Goal: Find specific page/section: Find specific page/section

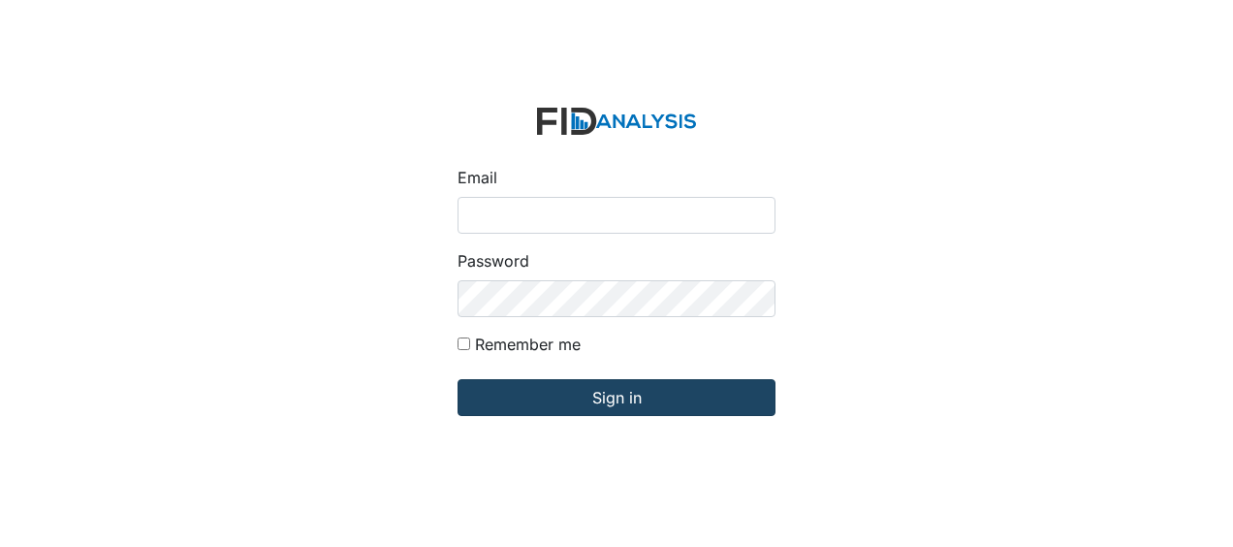
type input "Jbryant@lifeincorporated.com"
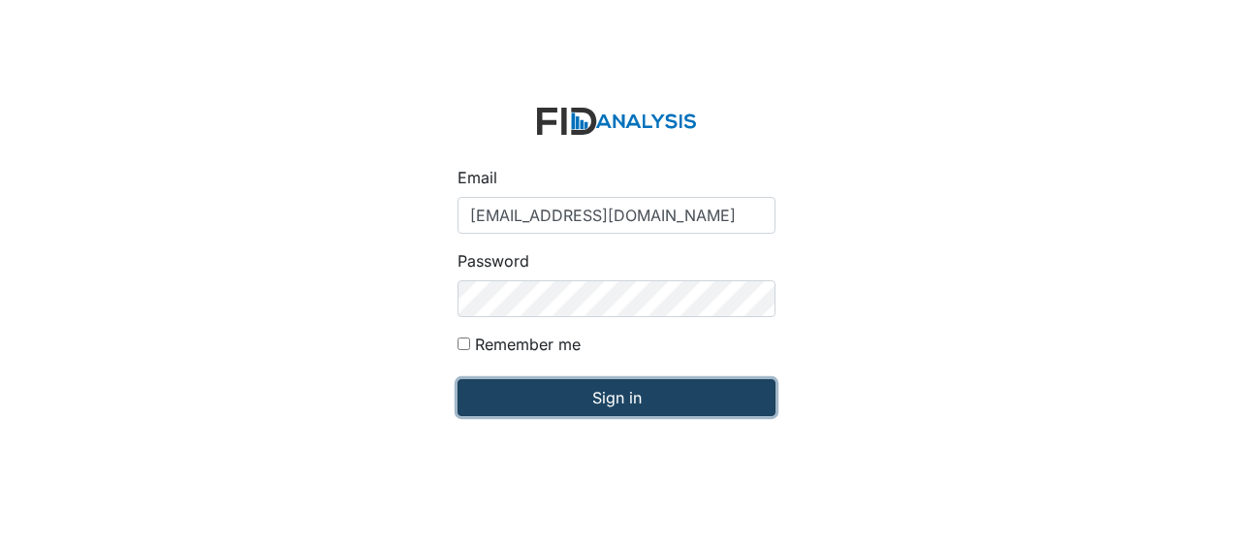
click at [551, 400] on input "Sign in" at bounding box center [617, 397] width 318 height 37
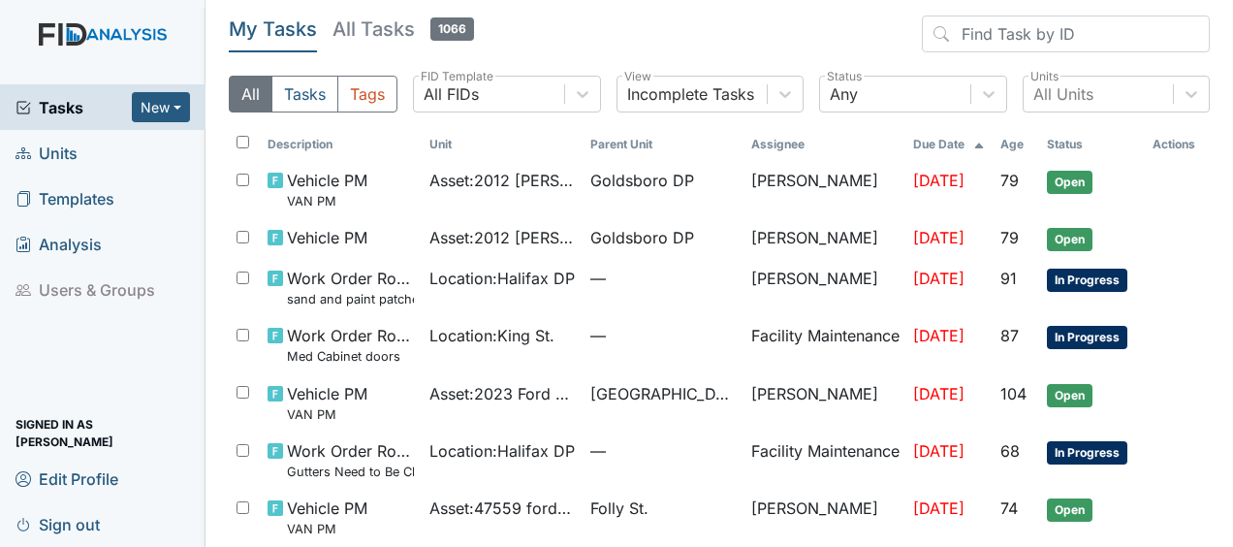
click at [71, 157] on span "Units" at bounding box center [47, 153] width 62 height 30
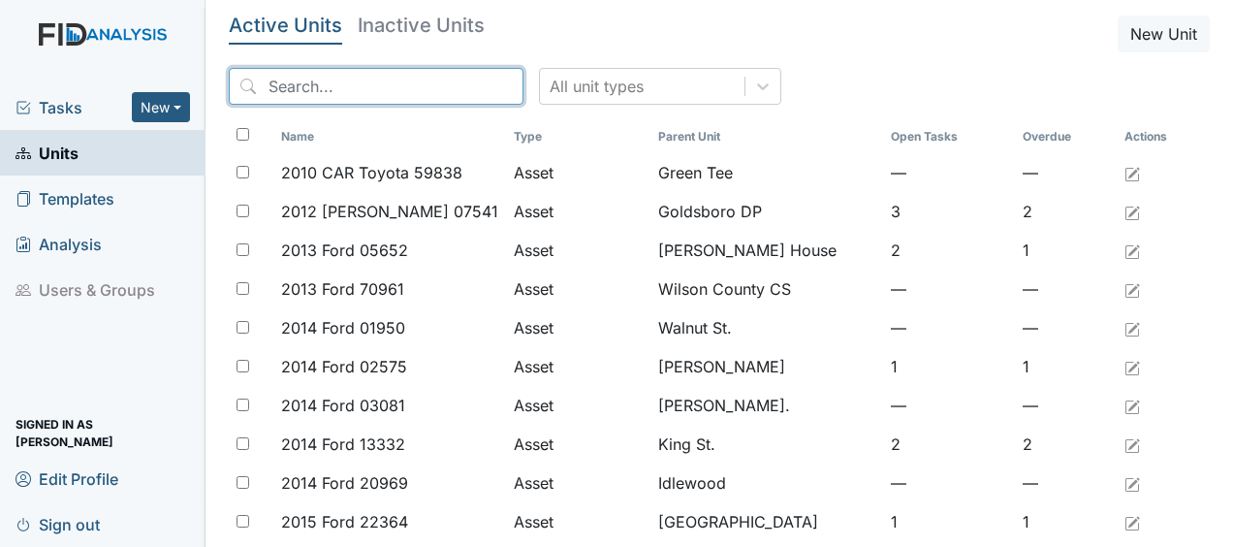
click at [352, 95] on input "search" at bounding box center [376, 86] width 295 height 37
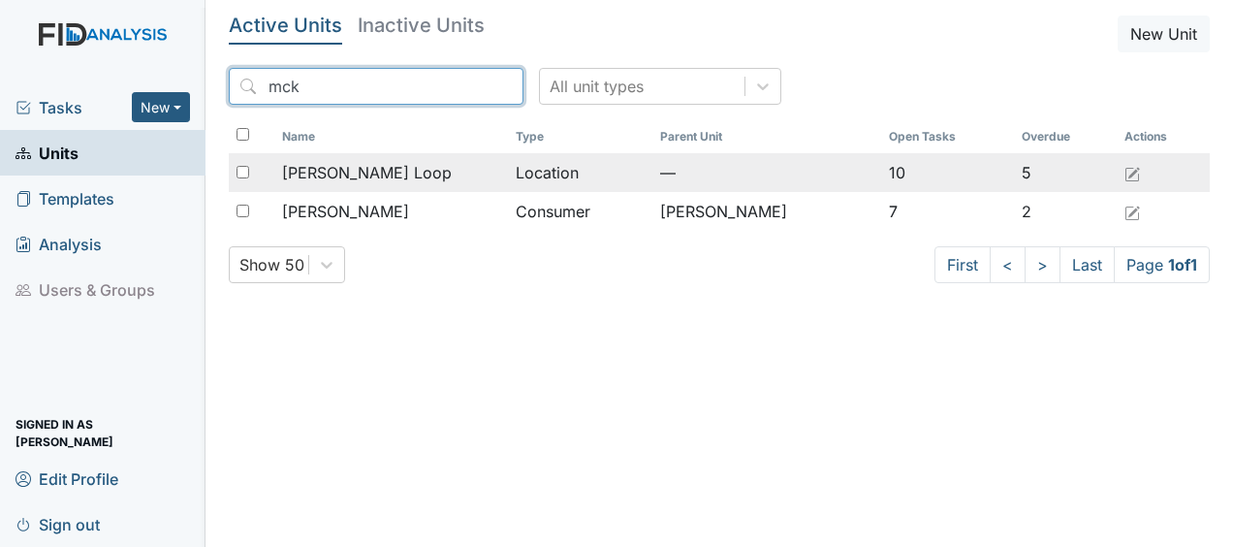
type input "mck"
click at [369, 168] on span "[PERSON_NAME] Loop" at bounding box center [367, 172] width 170 height 23
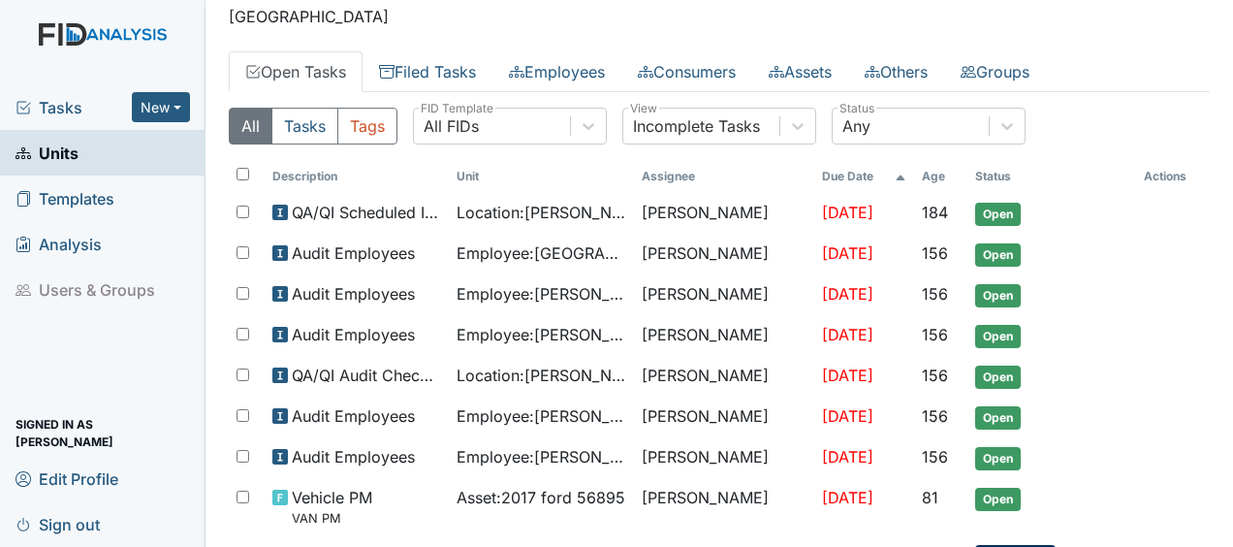
scroll to position [62, 0]
click at [1217, 229] on main "Location: McKeel Loop Assign Assign Form Assign Inspection Assign Document Assi…" at bounding box center [720, 273] width 1028 height 547
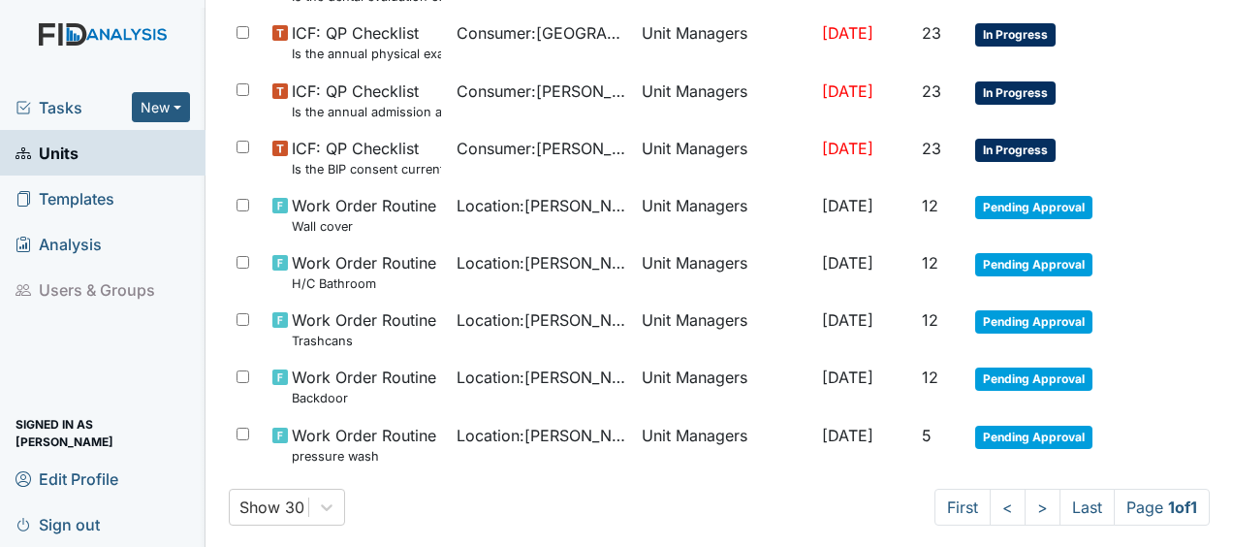
scroll to position [1215, 0]
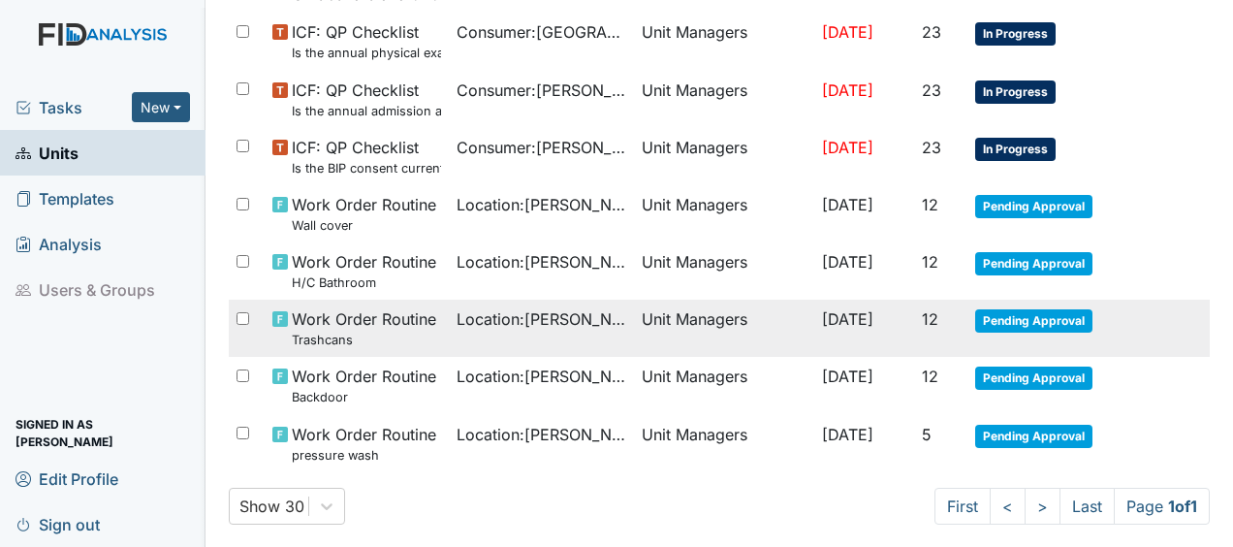
click at [737, 313] on td "Unit Managers" at bounding box center [724, 328] width 181 height 57
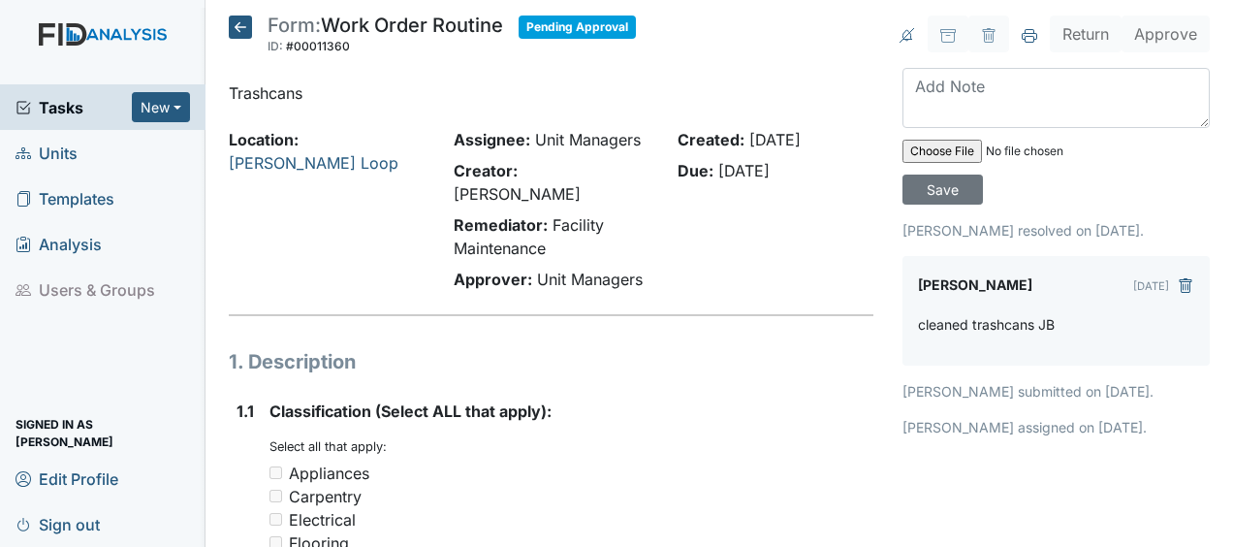
click at [248, 16] on icon at bounding box center [240, 27] width 23 height 23
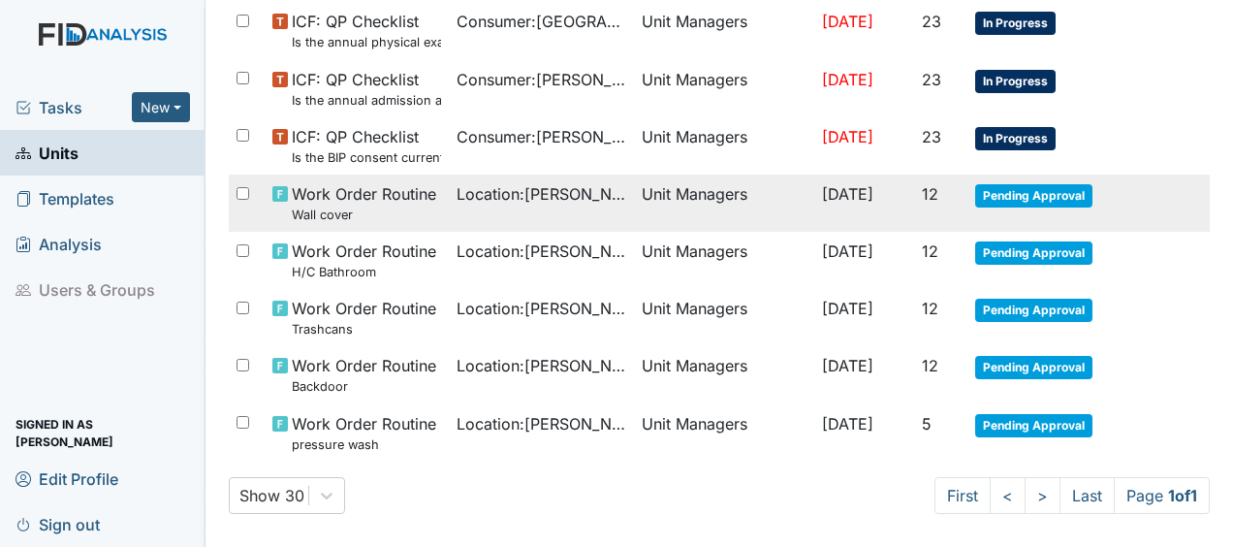
scroll to position [1227, 0]
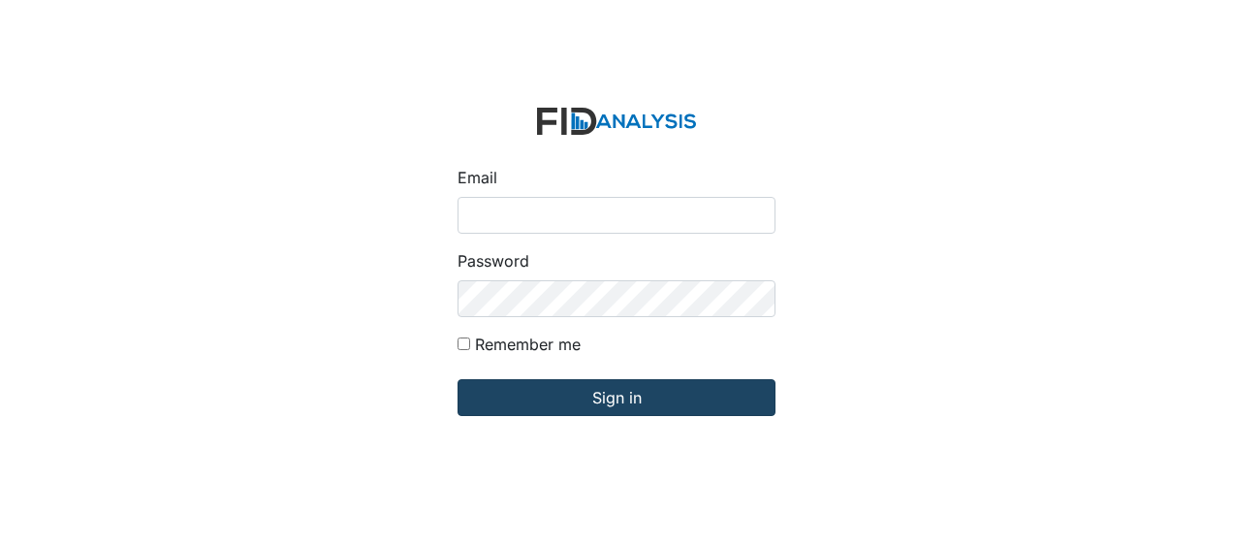
type input "Jbryant@lifeincorporated.com"
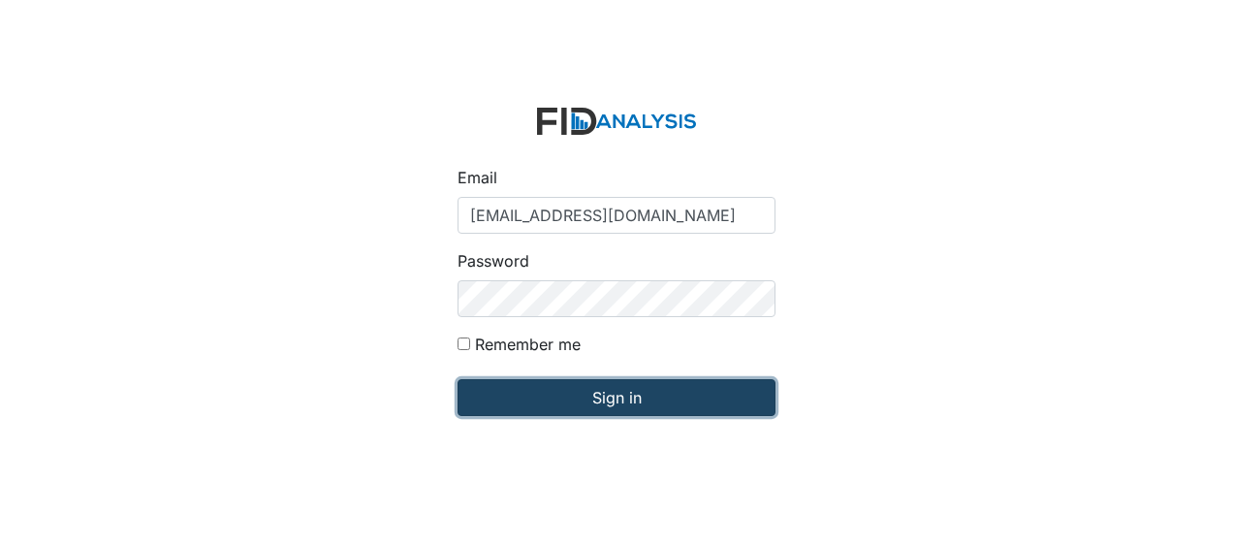
click at [703, 397] on input "Sign in" at bounding box center [617, 397] width 318 height 37
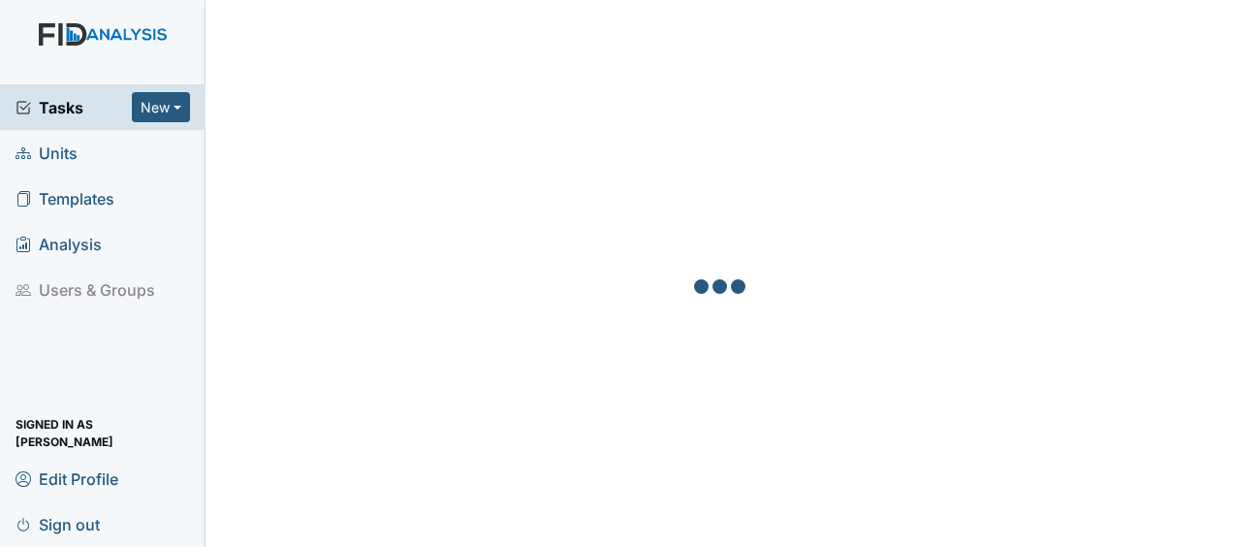
click at [69, 155] on span "Units" at bounding box center [47, 153] width 62 height 30
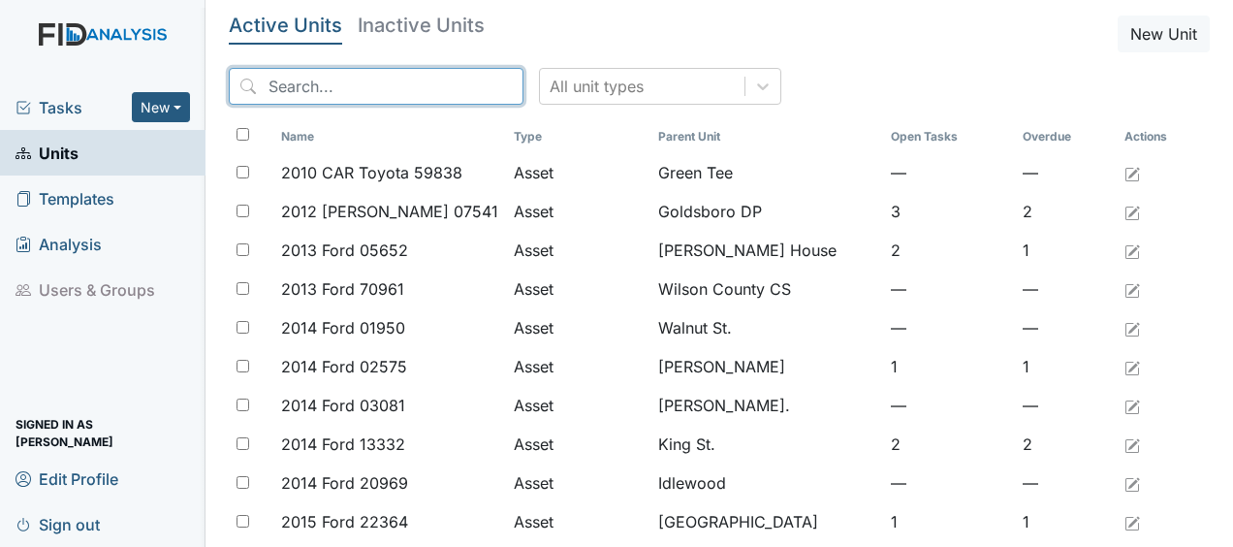
click at [293, 86] on input "search" at bounding box center [376, 86] width 295 height 37
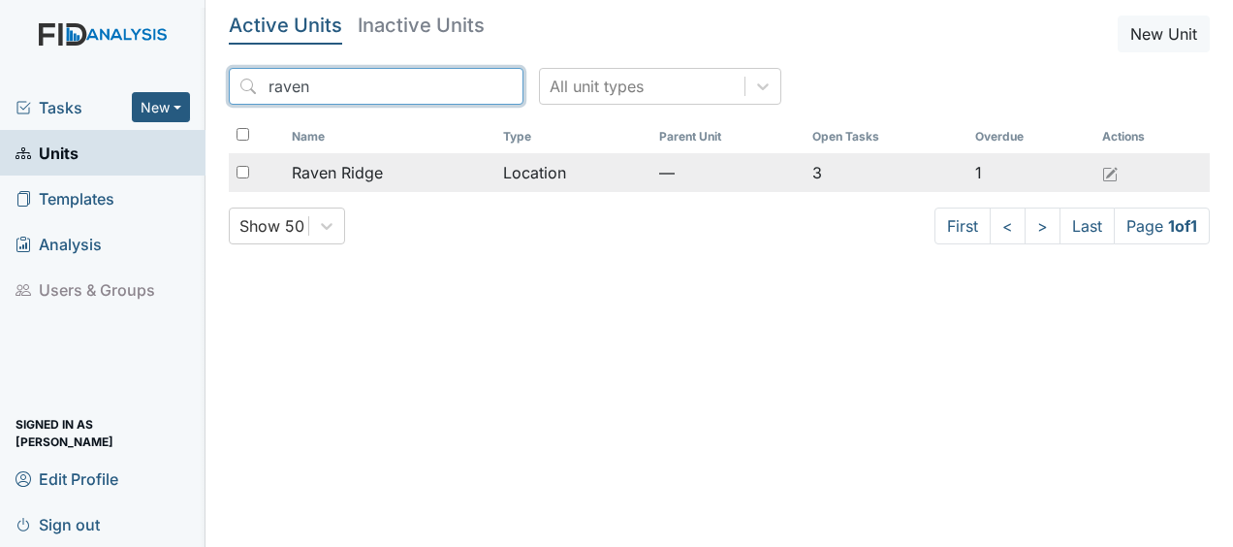
type input "raven"
click at [343, 169] on span "Raven Ridge" at bounding box center [337, 172] width 91 height 23
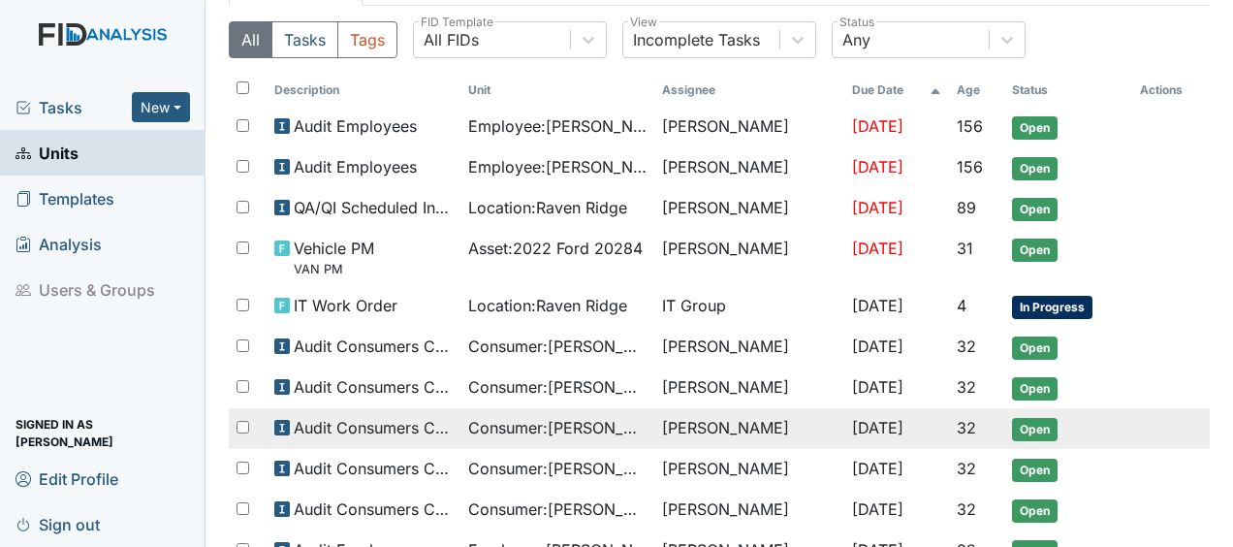
scroll to position [147, 0]
